Goal: Transaction & Acquisition: Purchase product/service

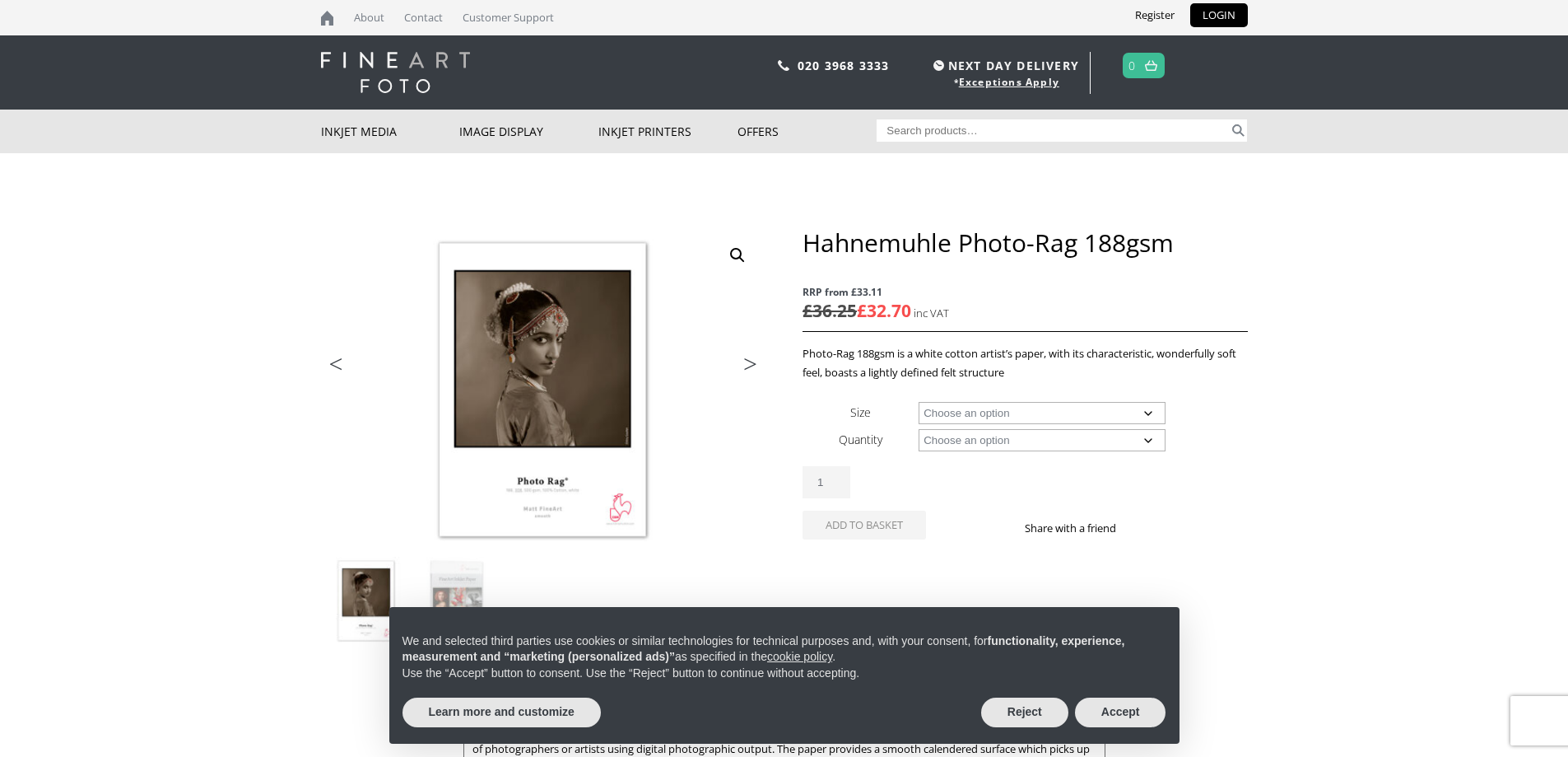
scroll to position [247, 0]
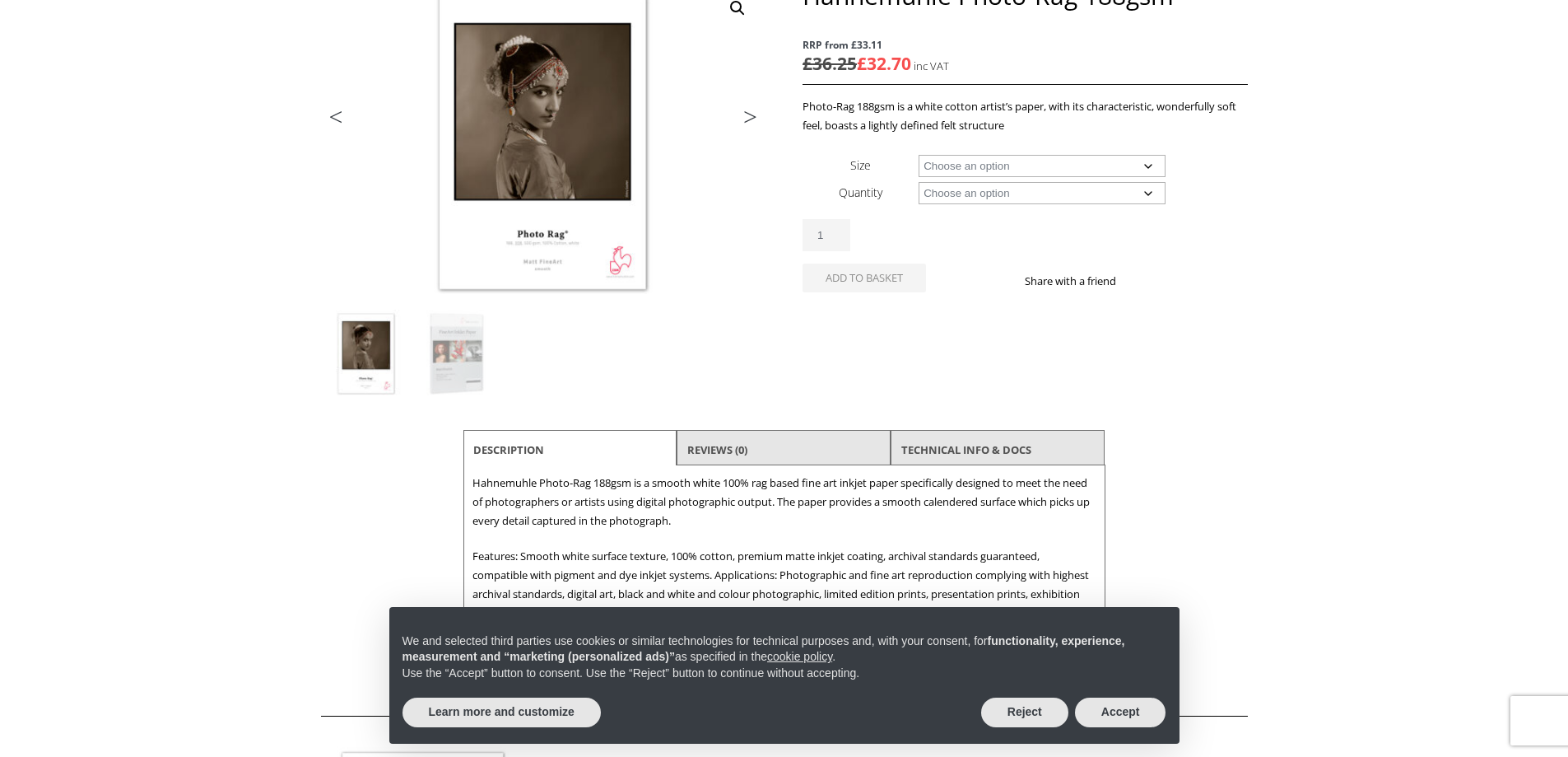
click at [1022, 171] on select "Choose an option A4 Sheet A3 Sheet A3+ Sheet A2 Sheet 17" Wide Roll 24" Wide Ro…" at bounding box center [1042, 166] width 247 height 23
click at [1051, 167] on select "Choose an option A4 Sheet A3 Sheet A3+ Sheet A2 Sheet 17" Wide Roll 24" Wide Ro…" at bounding box center [1042, 166] width 247 height 23
click at [1040, 202] on select "Choose an option 25 Sheets 12m" at bounding box center [1042, 193] width 247 height 23
click at [1042, 178] on td "Choose an option A4 Sheet A3 Sheet A3+ Sheet A2 Sheet 17" Wide Roll 24" Wide Ro…" at bounding box center [1082, 165] width 328 height 27
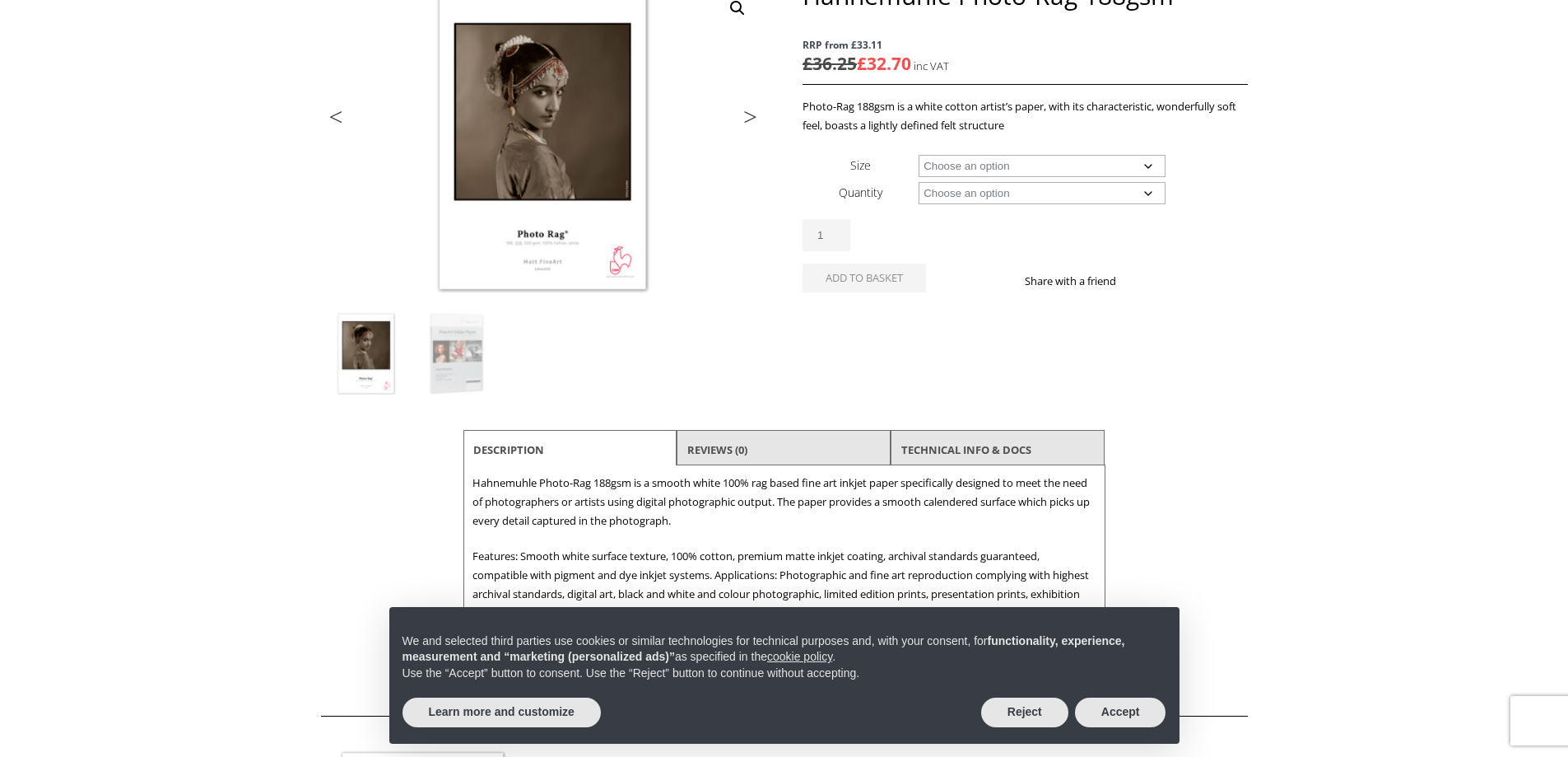
click at [1044, 159] on select "Choose an option A4 Sheet A3 Sheet A3+ Sheet A2 Sheet 17" Wide Roll 24" Wide Ro…" at bounding box center [1042, 166] width 247 height 23
click at [919, 155] on select "Choose an option A4 Sheet A3 Sheet A3+ Sheet A2 Sheet 17" Wide Roll 24" Wide Ro…" at bounding box center [1042, 166] width 247 height 23
select select "17-wide-roll"
click at [1000, 191] on select "Choose an option 12m" at bounding box center [1042, 193] width 247 height 23
select select "12m"
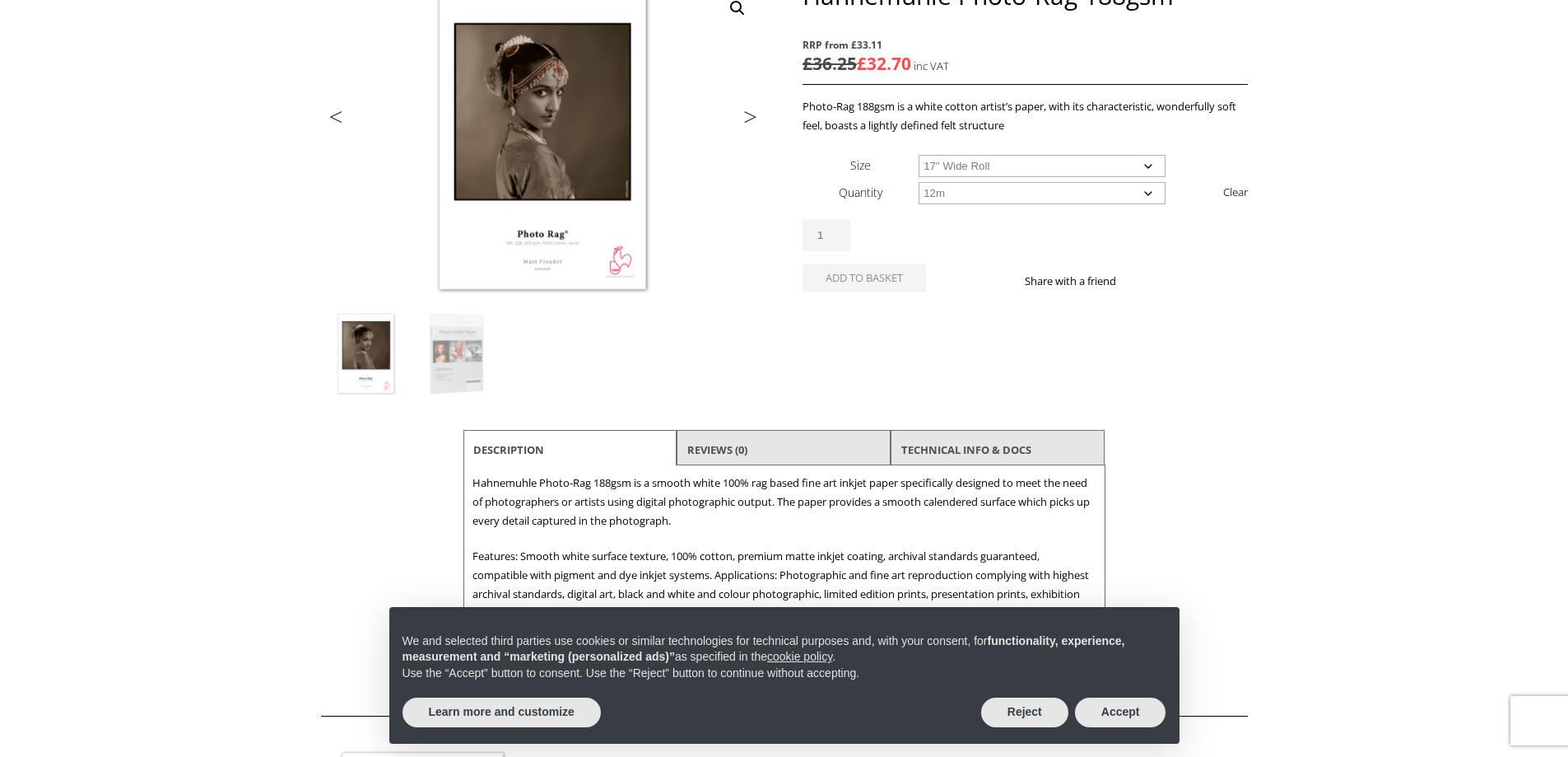
click at [919, 182] on select "Choose an option 12m" at bounding box center [1042, 193] width 247 height 23
select select "17-wide-roll"
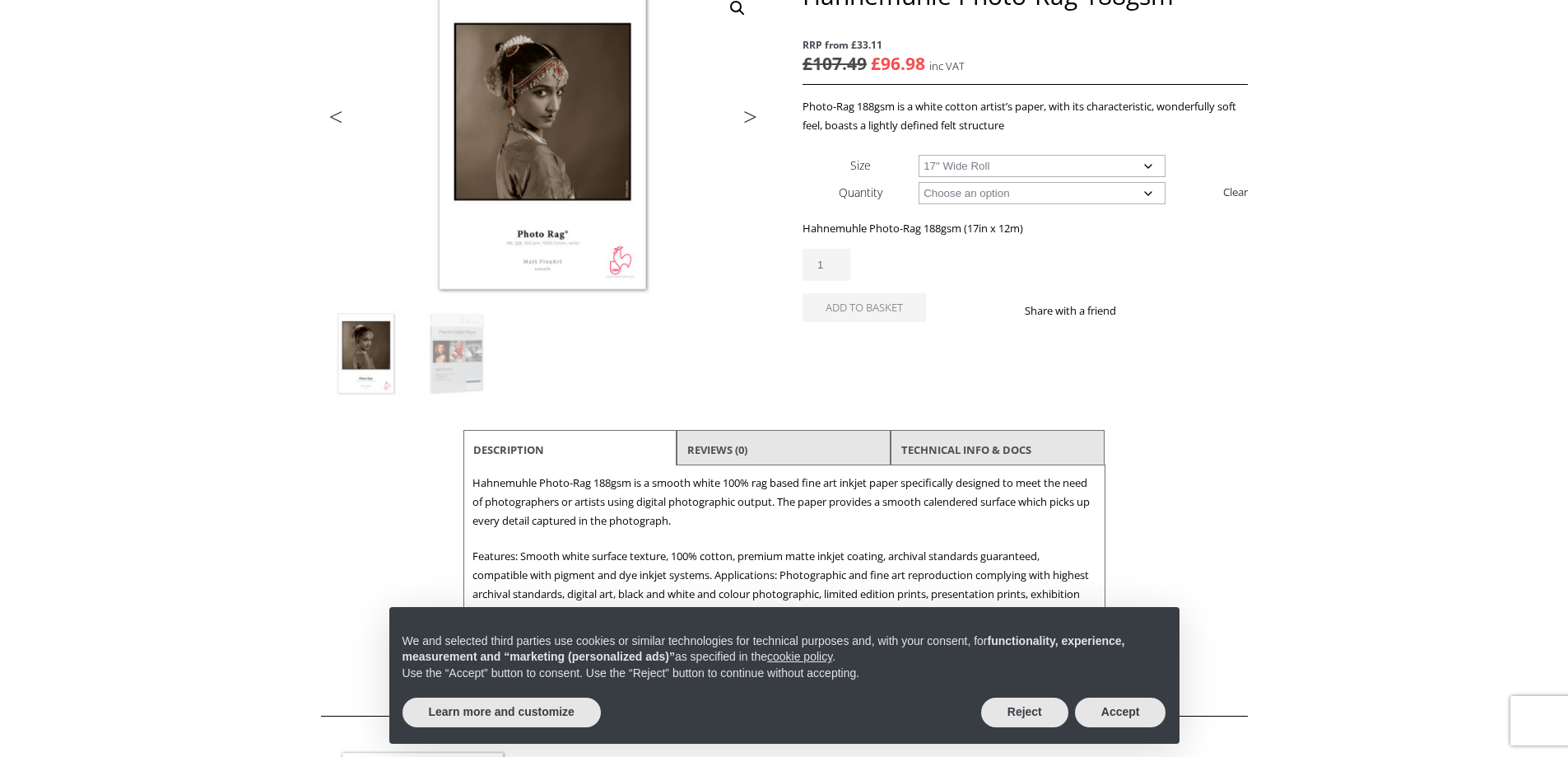
click at [1000, 349] on div "Hahnemuhle Photo-Rag 188gsm RRP from £33.11 £ 107.49 Original price was: £107.4…" at bounding box center [1024, 170] width 444 height 380
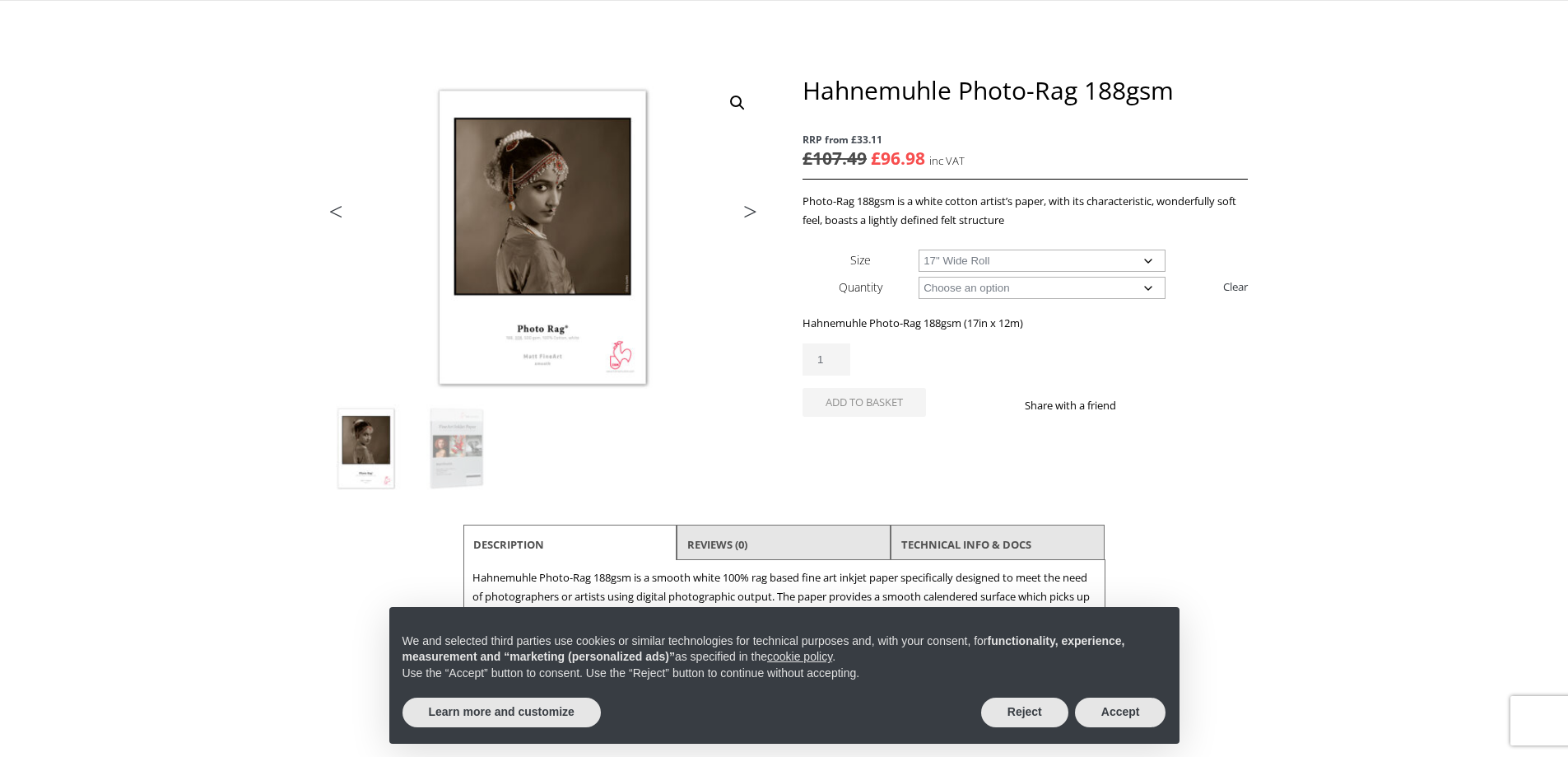
scroll to position [165, 0]
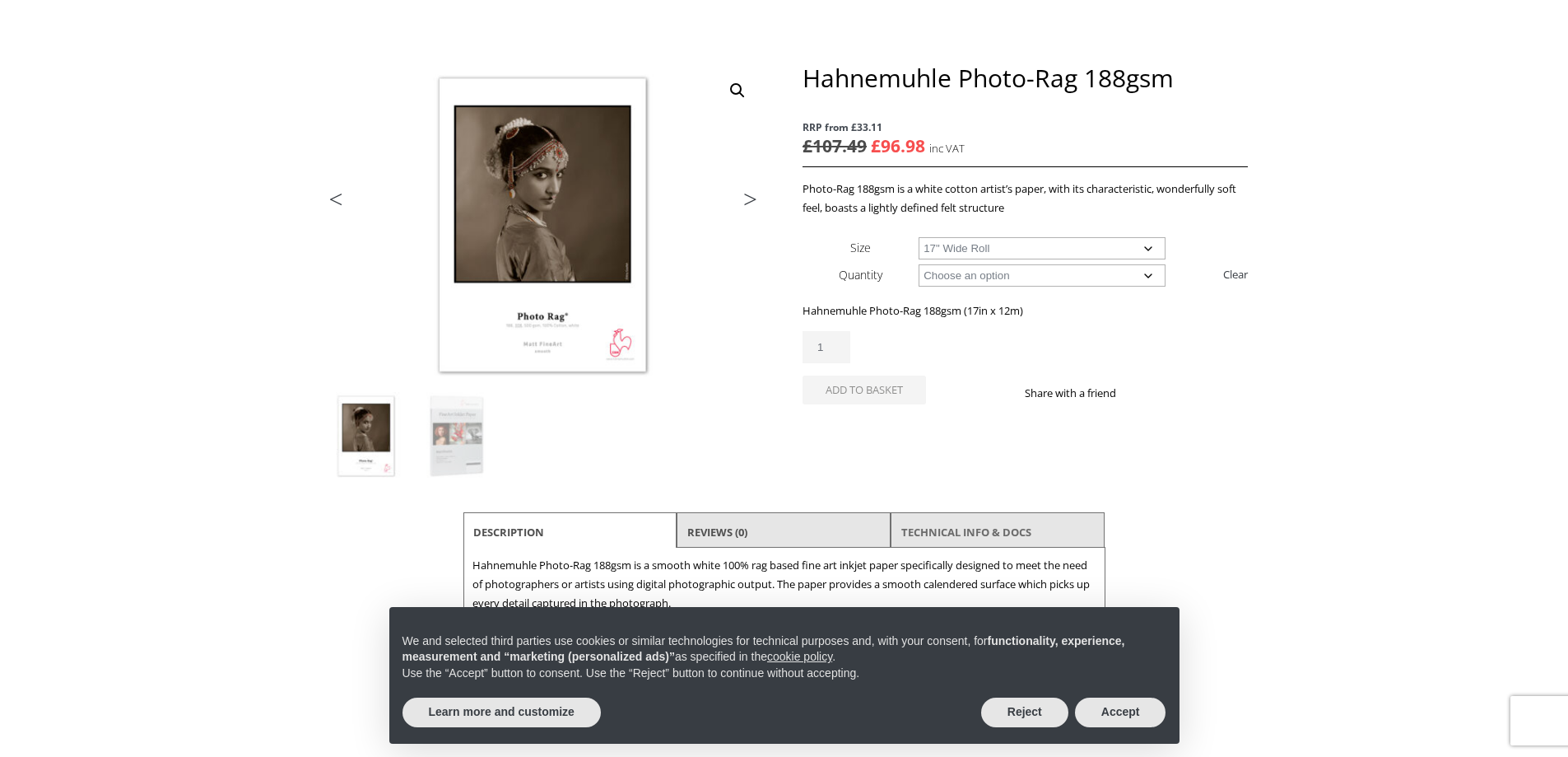
click at [926, 531] on link "TECHNICAL INFO & DOCS" at bounding box center [966, 532] width 130 height 29
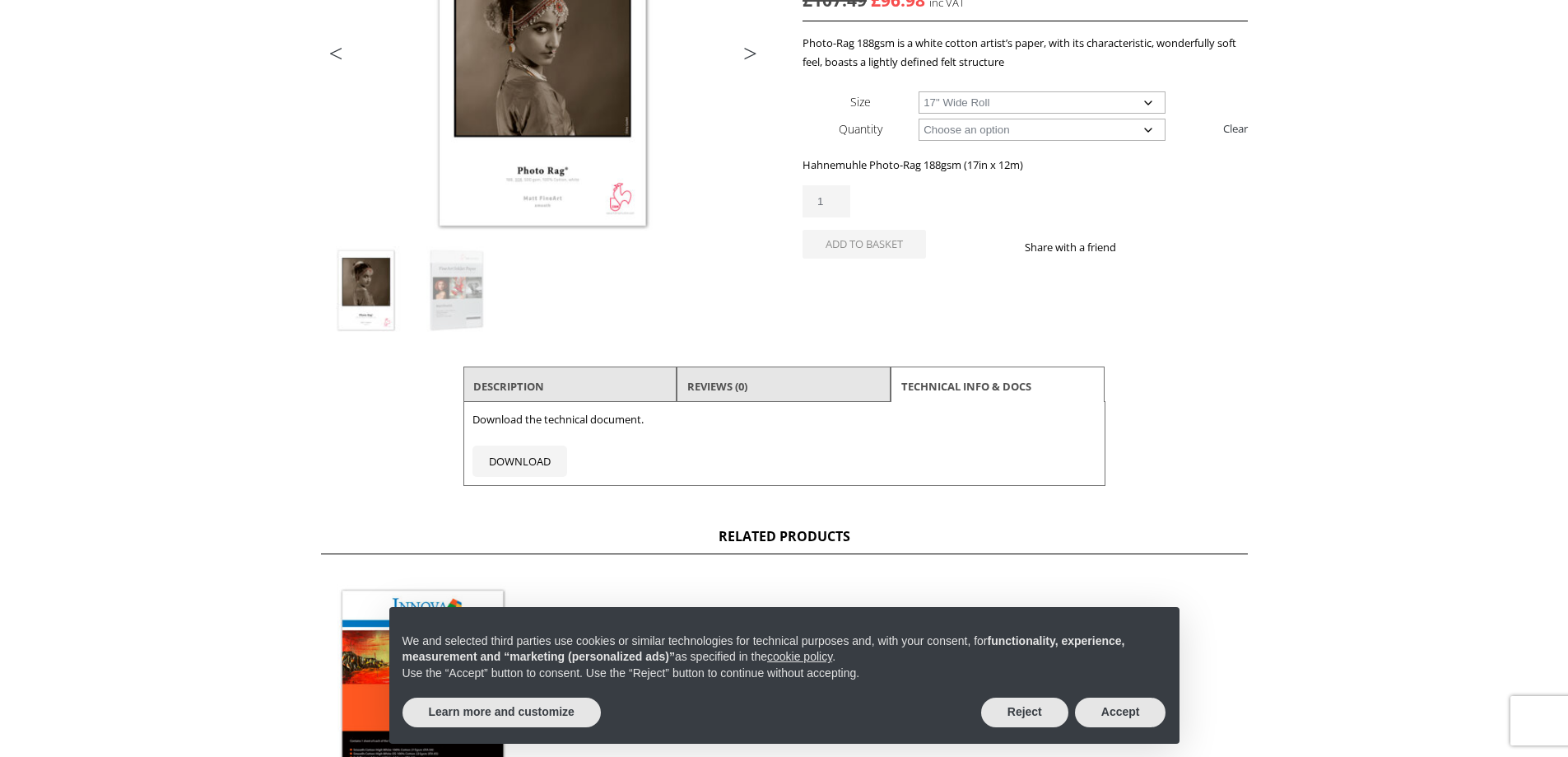
scroll to position [576, 0]
